Goal: Task Accomplishment & Management: Manage account settings

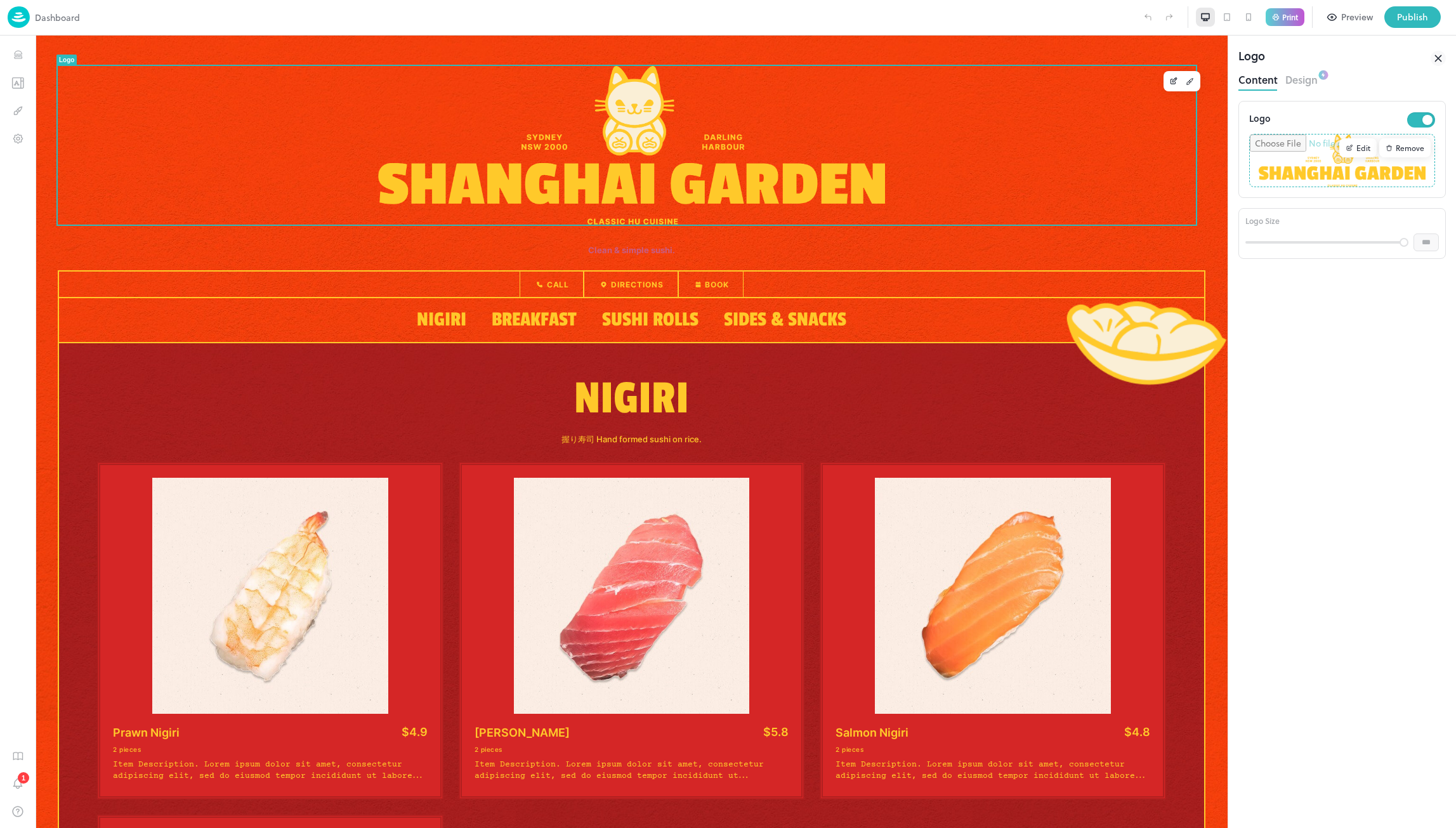
click at [1339, 298] on div "Logo Edit Remove Logo Size *** ​" at bounding box center [1343, 464] width 208 height 727
click at [1354, 146] on icon at bounding box center [1349, 148] width 8 height 8
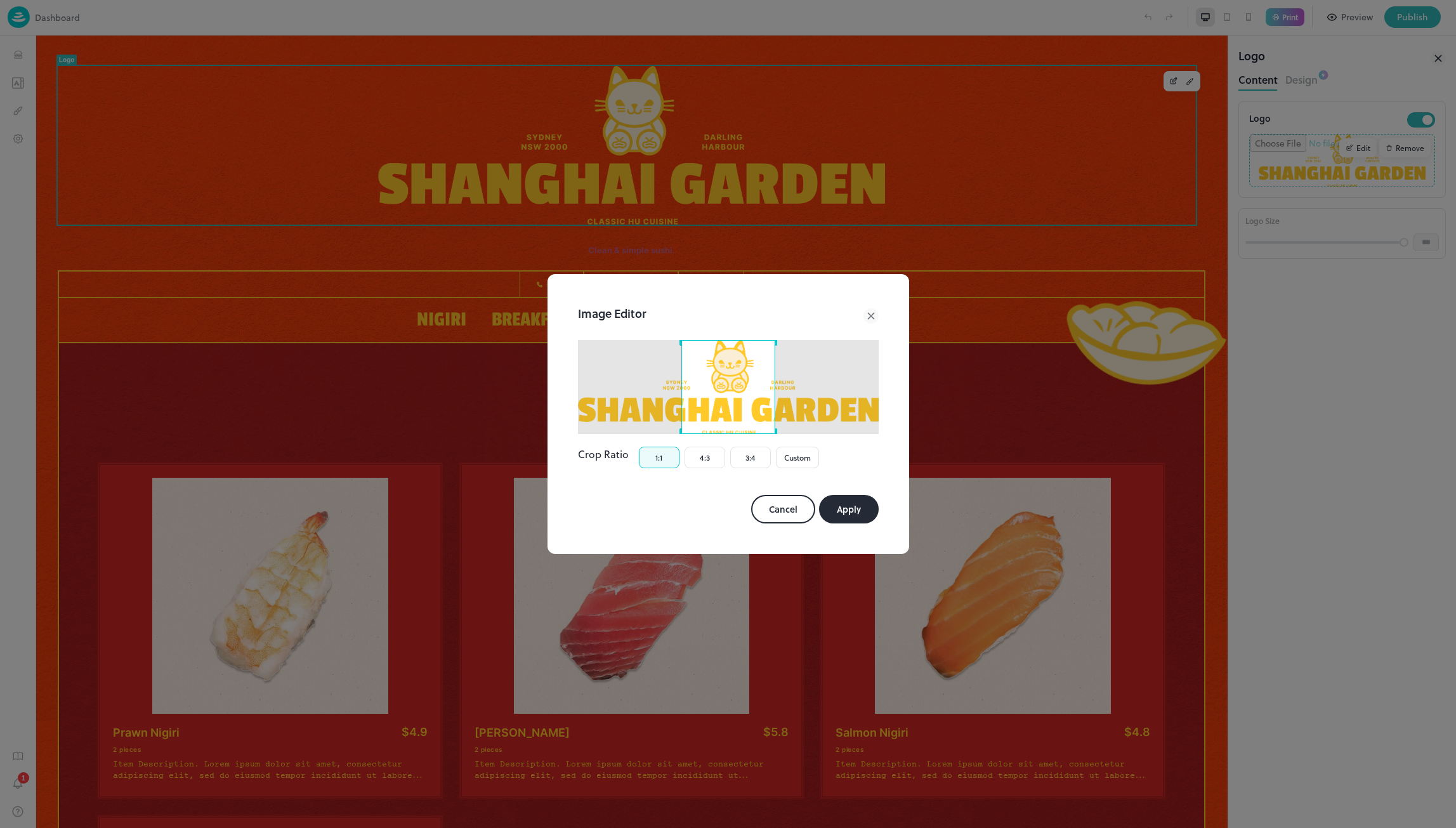
click at [822, 350] on div at bounding box center [728, 387] width 301 height 94
click at [791, 461] on button "Custom" at bounding box center [798, 458] width 43 height 22
click at [791, 460] on button "Custom" at bounding box center [798, 458] width 43 height 22
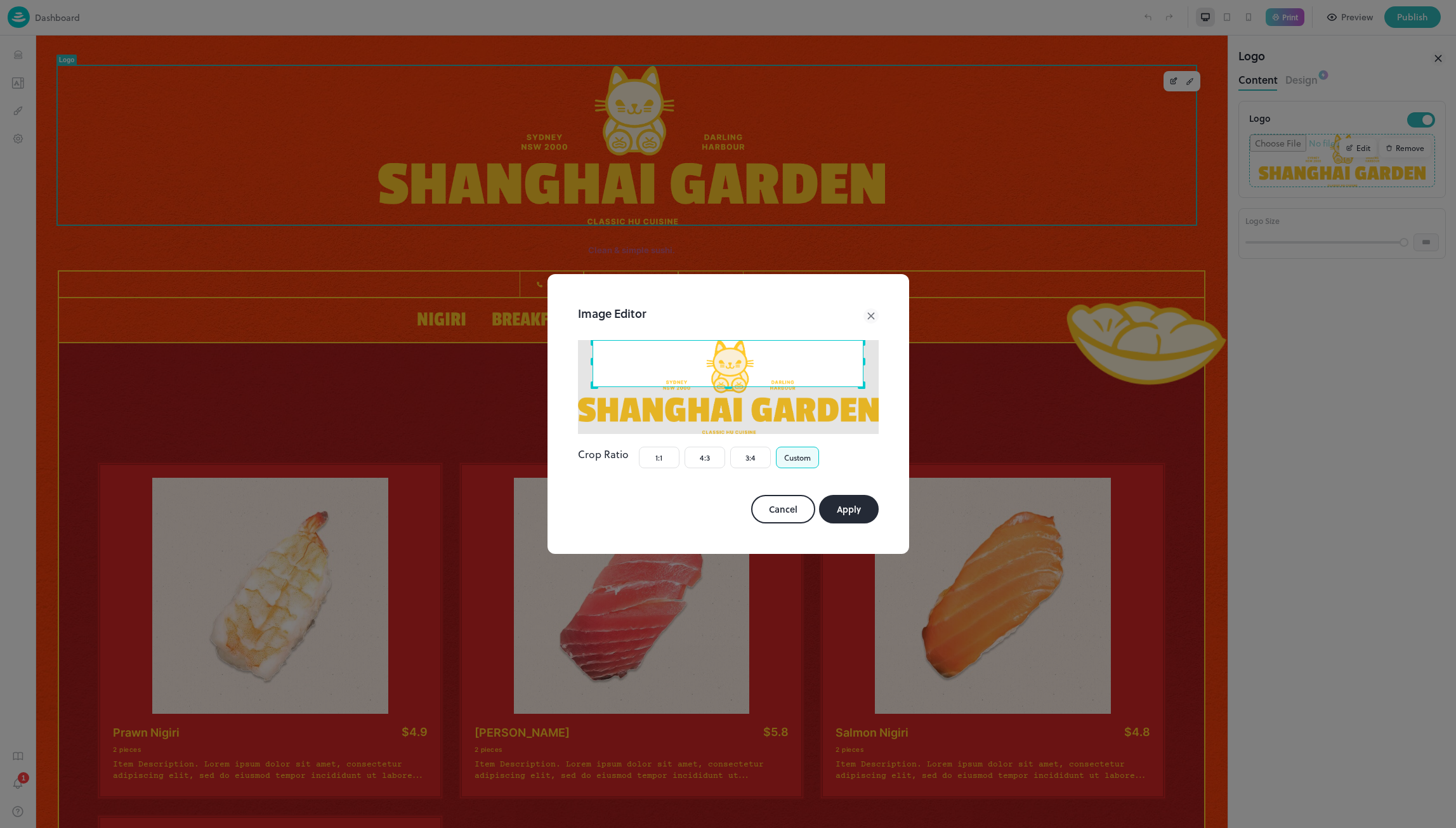
click at [737, 315] on div "Image Editor Crop Ratio 1:1 4:3 3:4 Custom Cancel Apply" at bounding box center [729, 414] width 332 height 249
click at [734, 464] on div "Image Editor Crop Ratio 1:1 4:3 3:4 Custom Cancel Apply" at bounding box center [729, 414] width 332 height 249
click at [923, 390] on div "Image Editor Crop Ratio 1:1 4:3 3:4 Custom Cancel Apply" at bounding box center [728, 414] width 1456 height 828
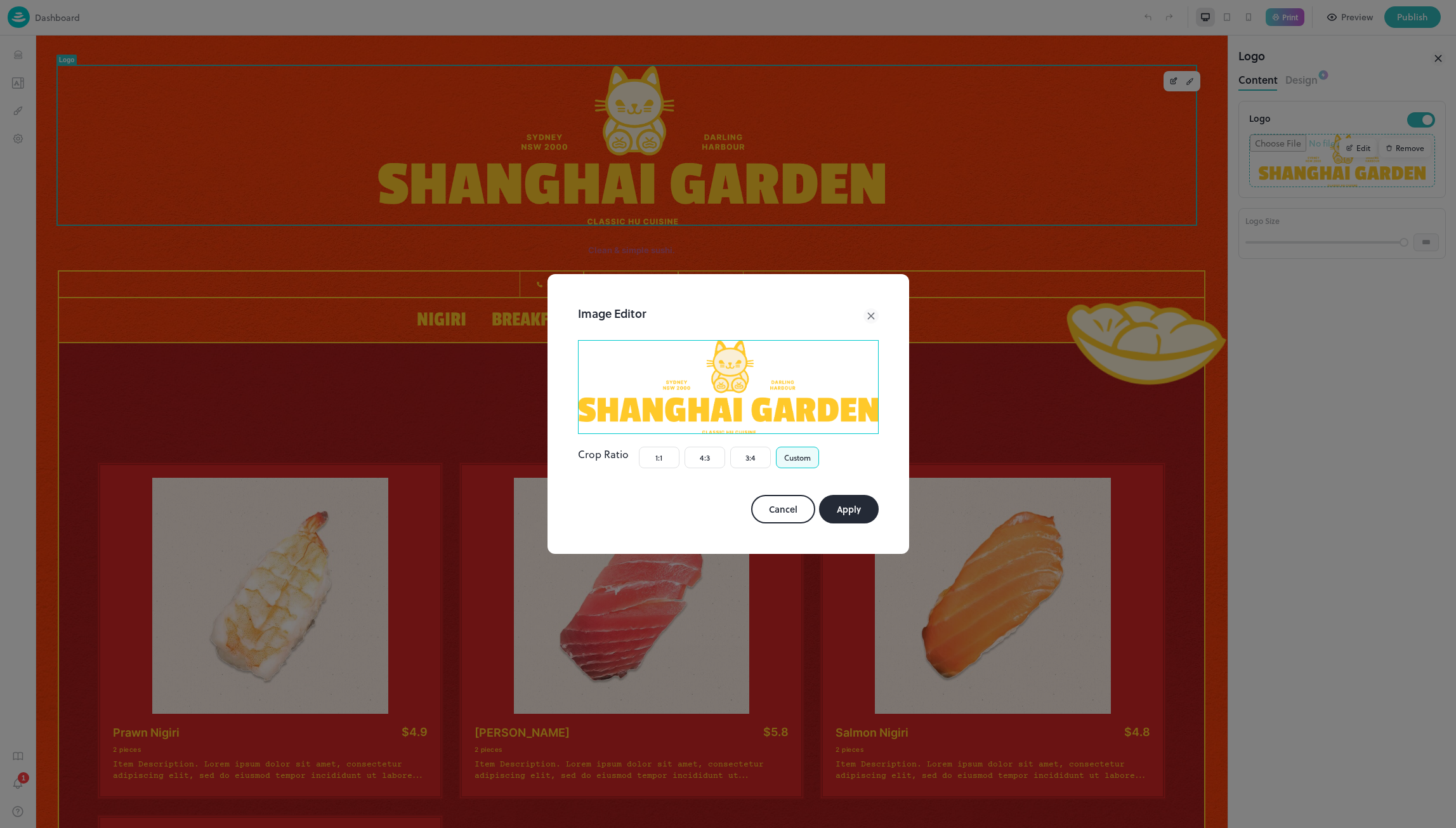
click at [563, 394] on div "Image Editor Crop Ratio 1:1 4:3 3:4 Custom Cancel Apply" at bounding box center [729, 414] width 332 height 249
click at [799, 397] on div "Use the arrow keys to move the crop selection area" at bounding box center [728, 387] width 301 height 94
click at [778, 401] on div "Use the arrow keys to move the crop selection area" at bounding box center [778, 383] width 4 height 93
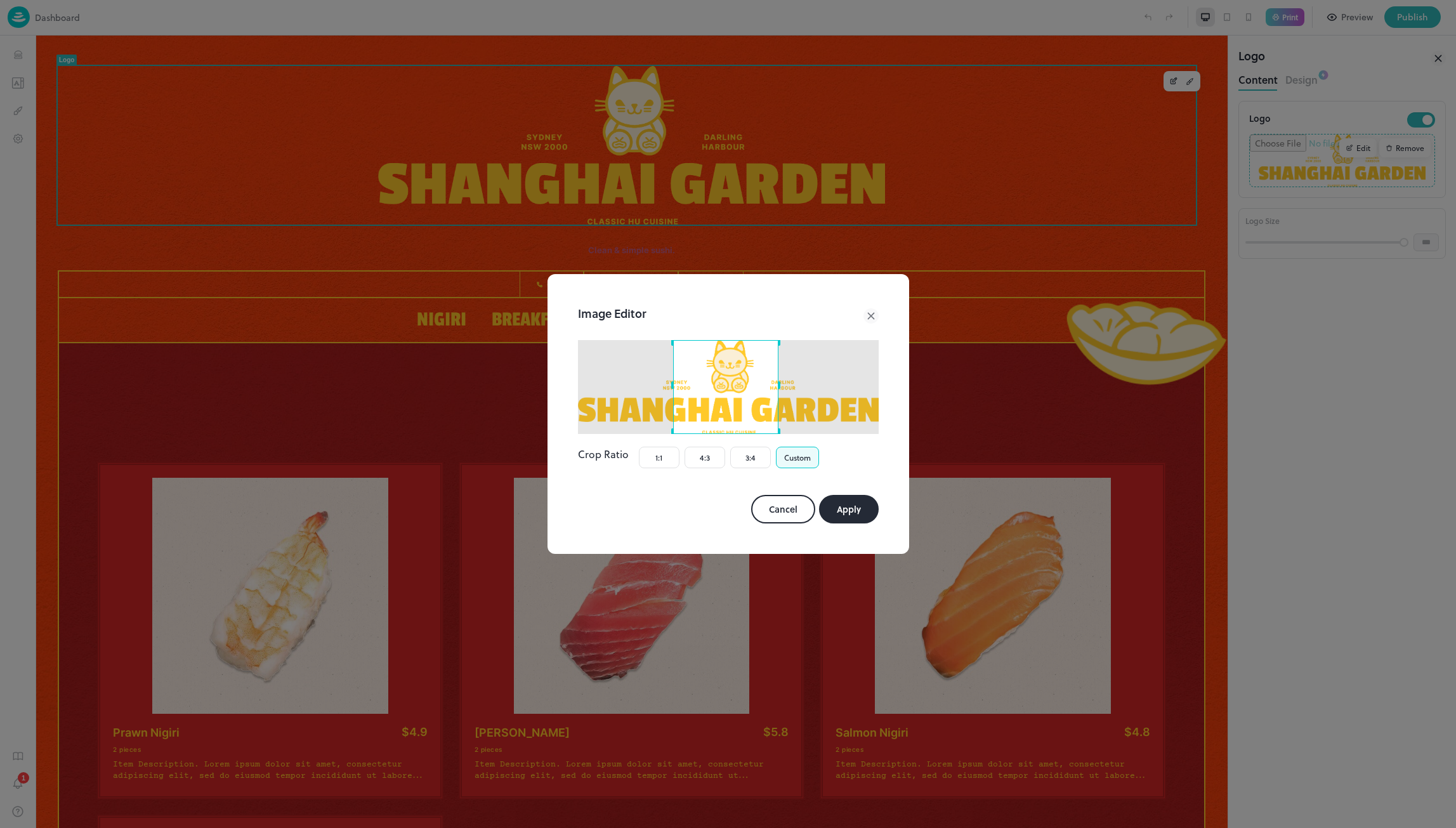
click at [676, 395] on div "Use the arrow keys to move the crop selection area" at bounding box center [673, 383] width 4 height 93
click at [729, 385] on div "Use the arrow keys to move the crop selection area" at bounding box center [729, 387] width 105 height 94
click at [727, 427] on div "Use the arrow keys to move the crop selection area" at bounding box center [726, 387] width 105 height 94
click at [796, 510] on button "Cancel" at bounding box center [783, 509] width 64 height 29
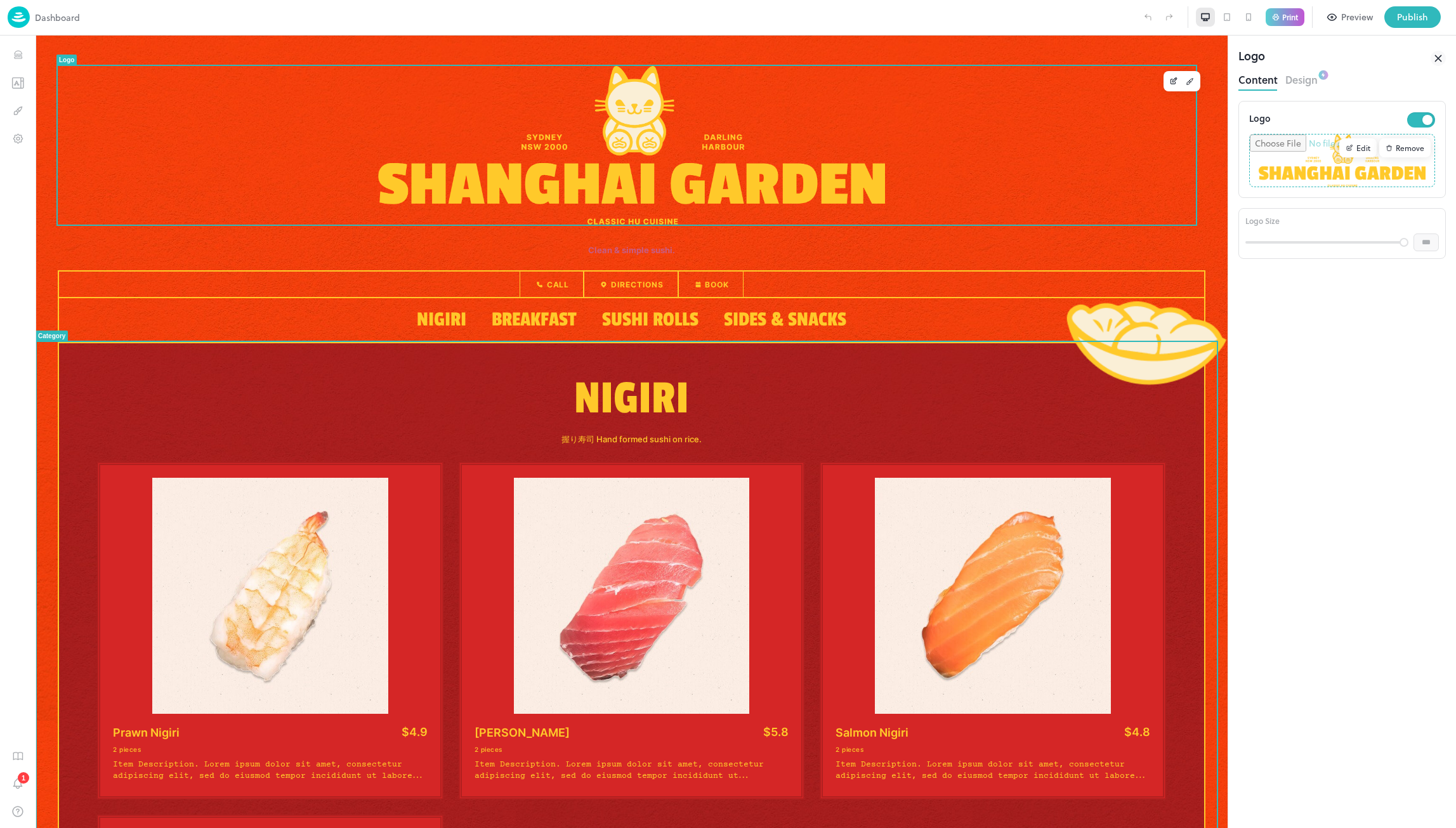
click at [1375, 444] on div "Logo Edit Remove Logo Size *** ​" at bounding box center [1343, 464] width 208 height 727
click at [1365, 324] on div "Logo Edit Remove Logo Size *** ​" at bounding box center [1343, 464] width 208 height 727
